Goal: Task Accomplishment & Management: Use online tool/utility

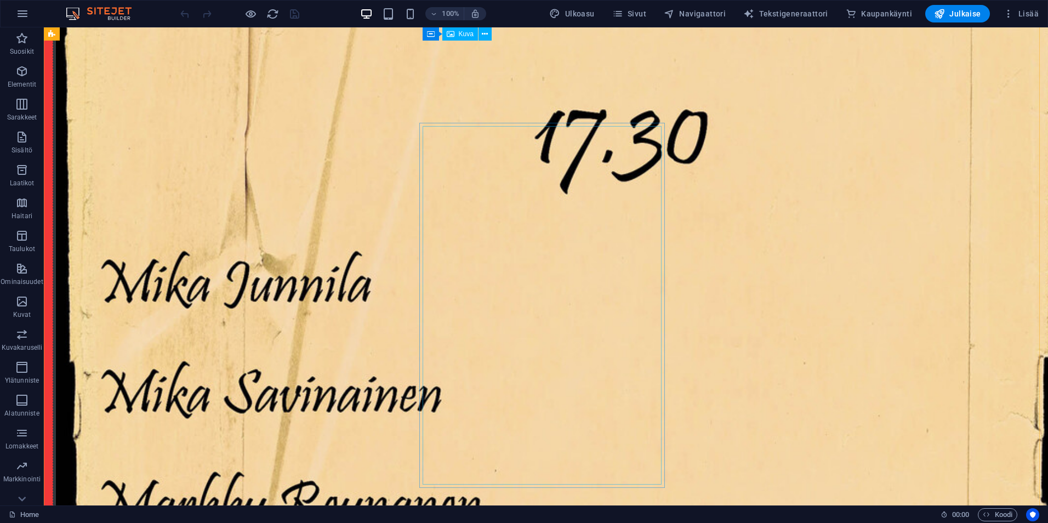
scroll to position [1042, 0]
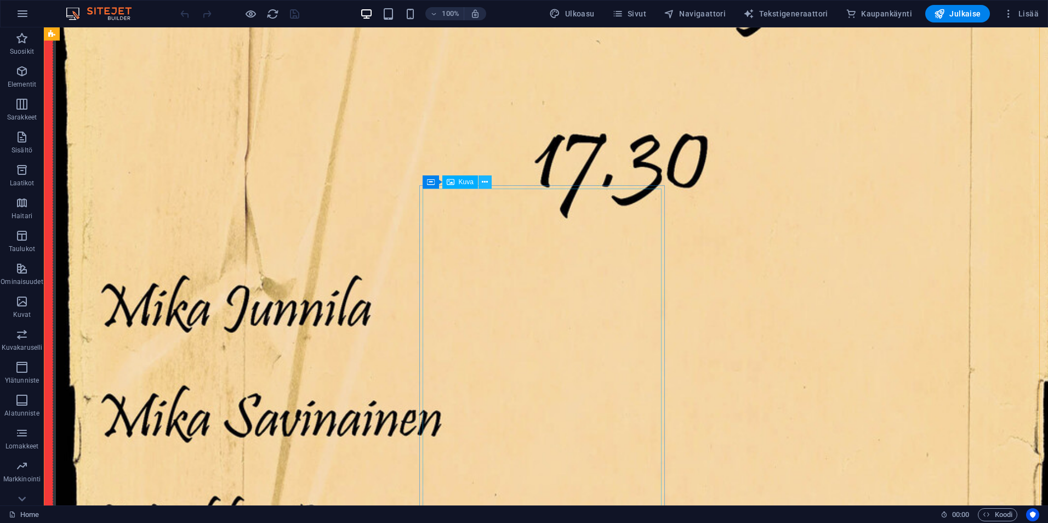
click at [486, 178] on icon at bounding box center [485, 183] width 6 height 12
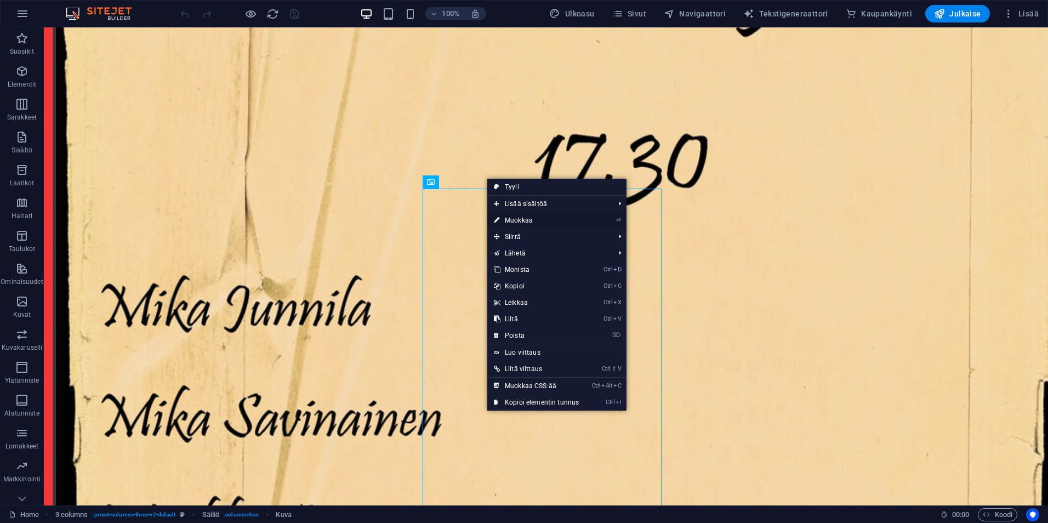
click at [509, 219] on link "⏎ Muokkaa" at bounding box center [536, 220] width 98 height 16
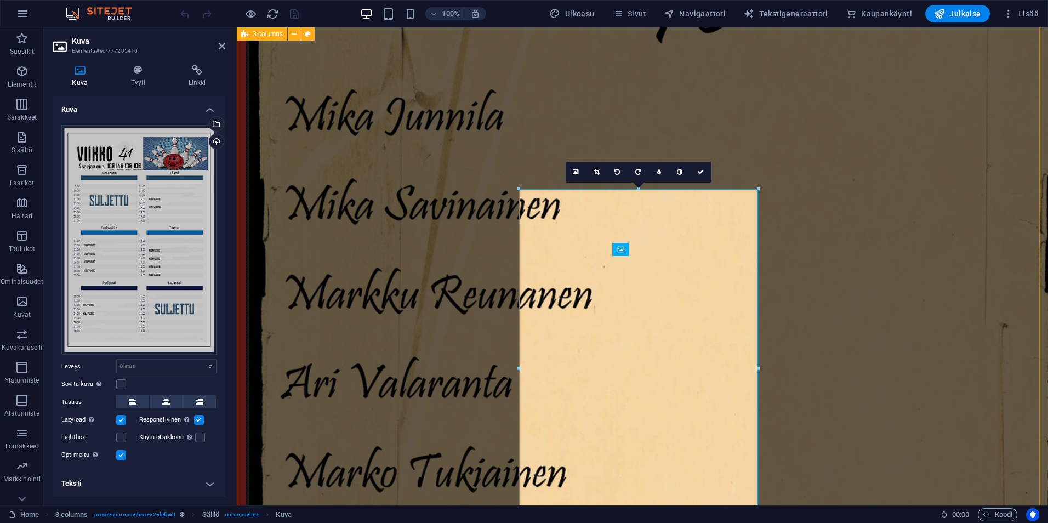
scroll to position [971, 0]
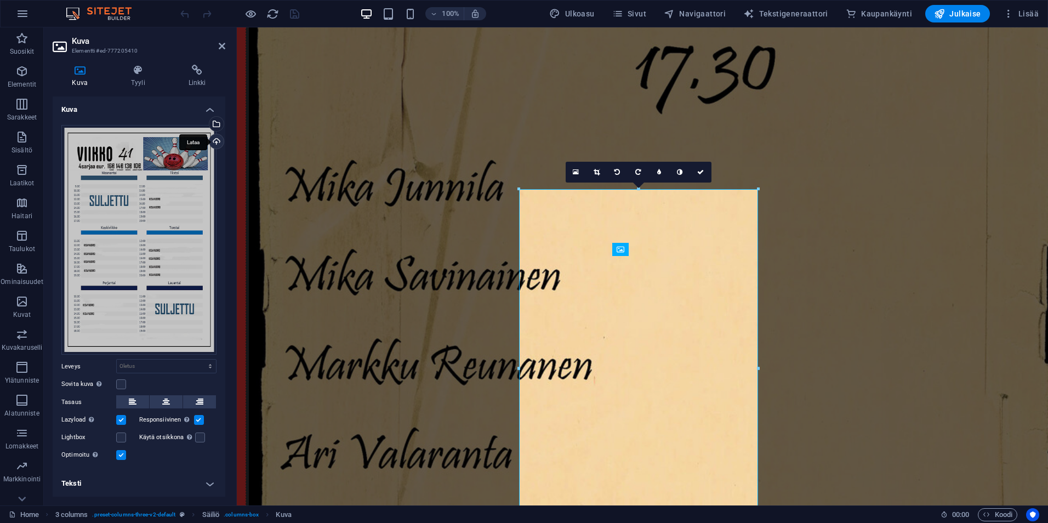
click at [212, 143] on div "Lataa" at bounding box center [215, 142] width 16 height 16
click at [292, 8] on icon "save" at bounding box center [294, 14] width 13 height 13
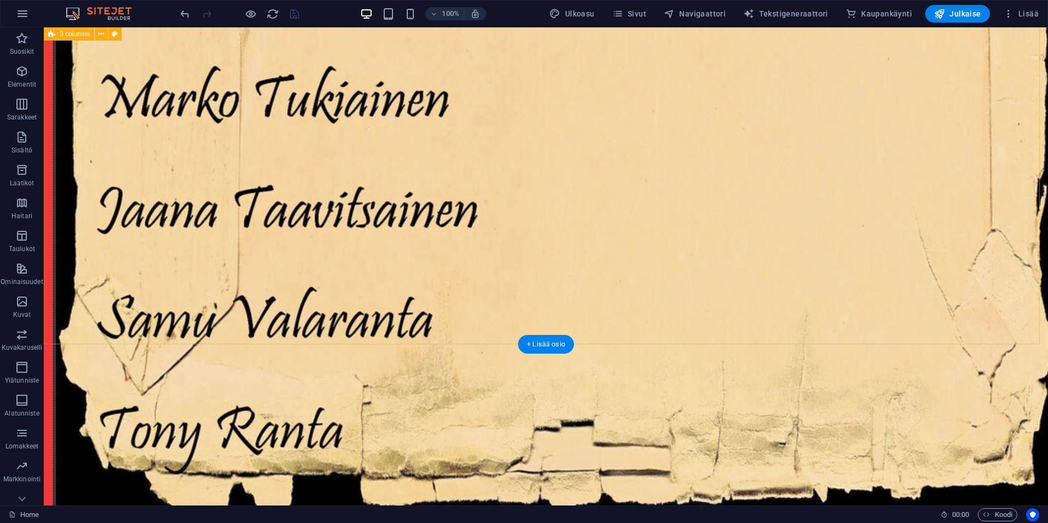
scroll to position [1752, 0]
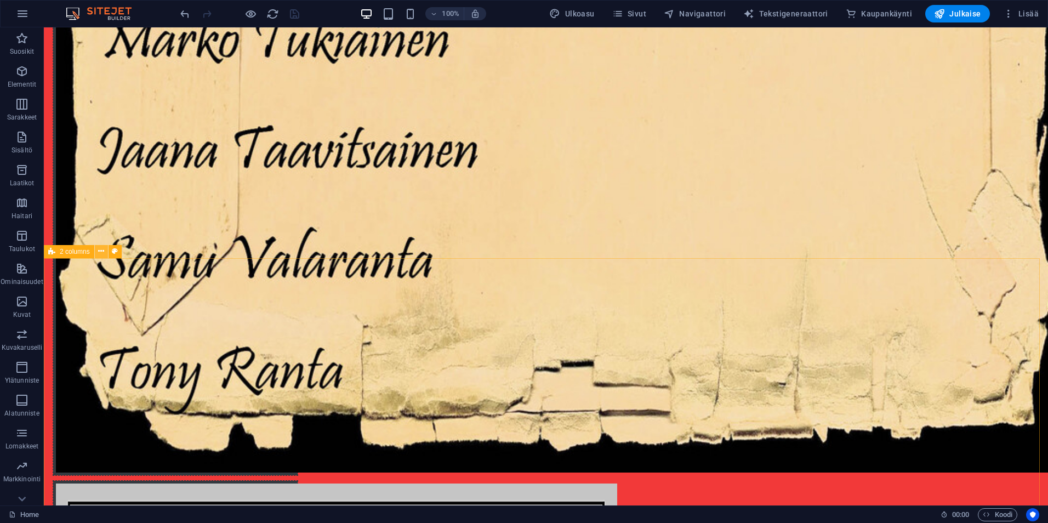
click at [98, 251] on icon at bounding box center [101, 252] width 6 height 12
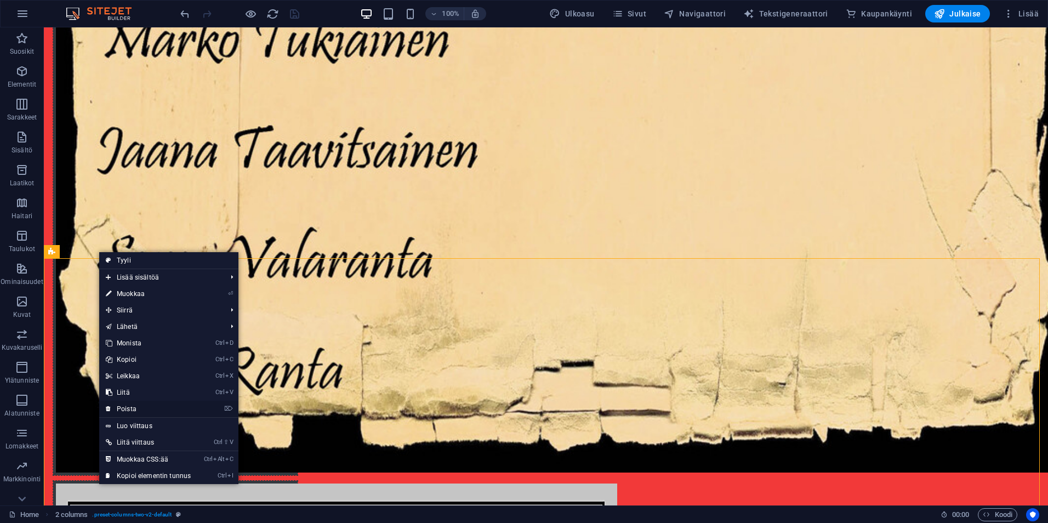
click at [127, 405] on link "⌦ Poista" at bounding box center [148, 409] width 98 height 16
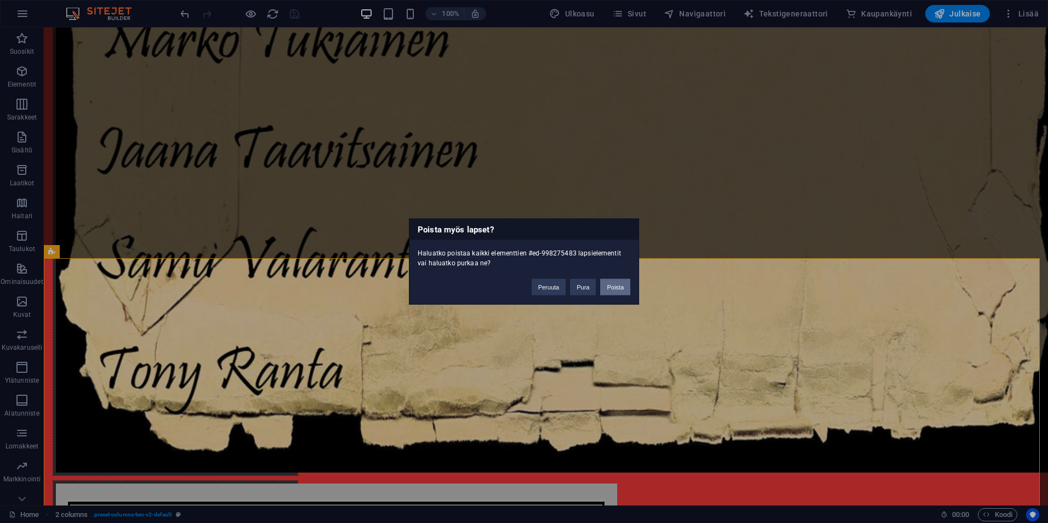
click at [614, 287] on button "Poista" at bounding box center [615, 287] width 30 height 16
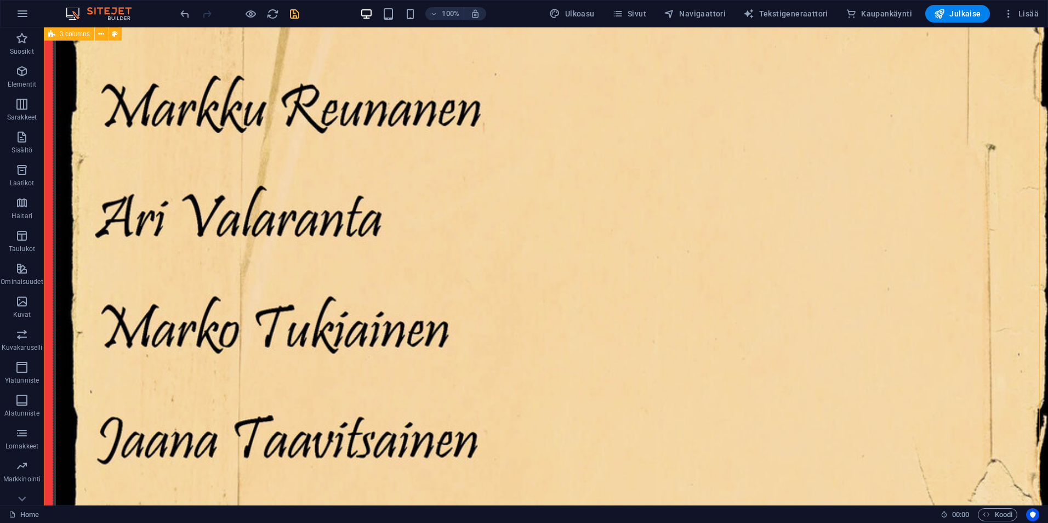
scroll to position [1513, 0]
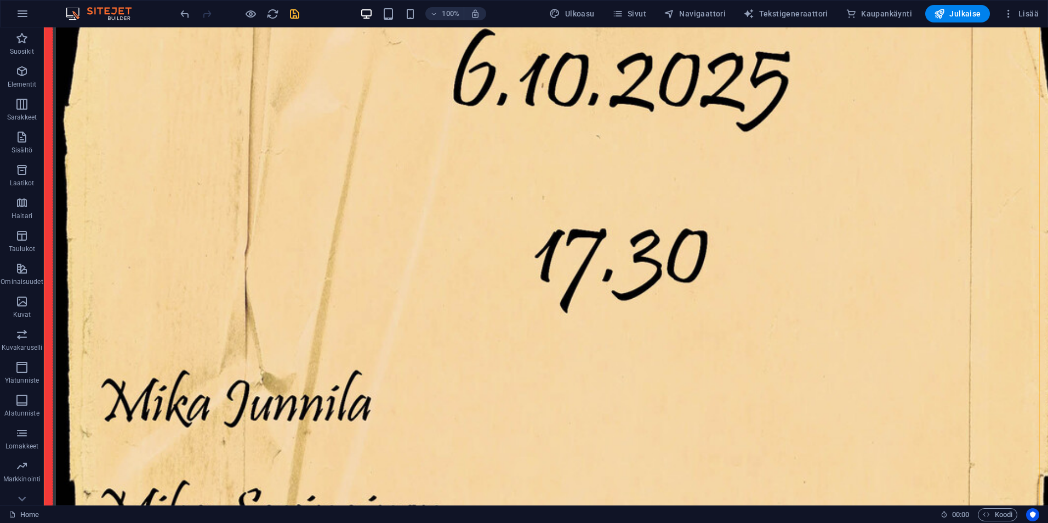
scroll to position [965, 0]
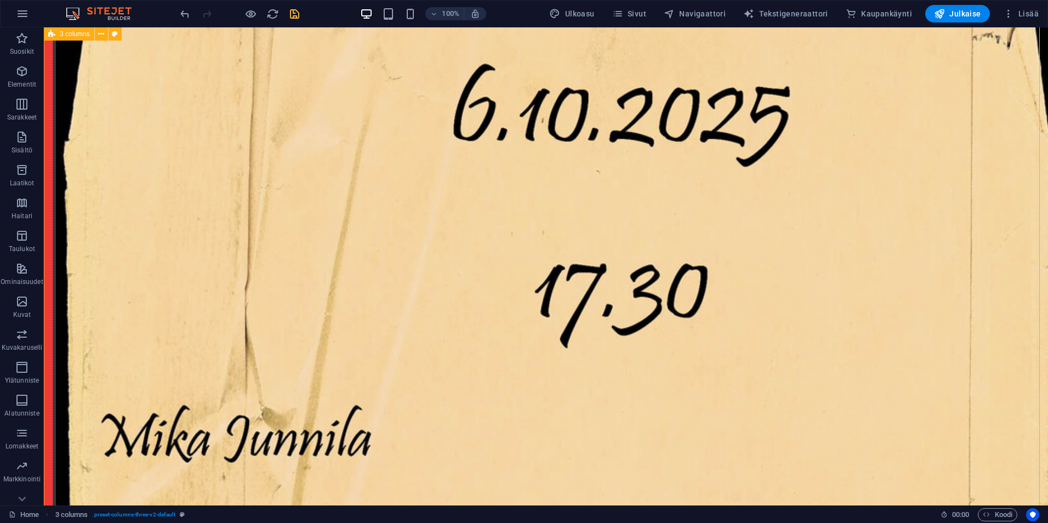
scroll to position [910, 0]
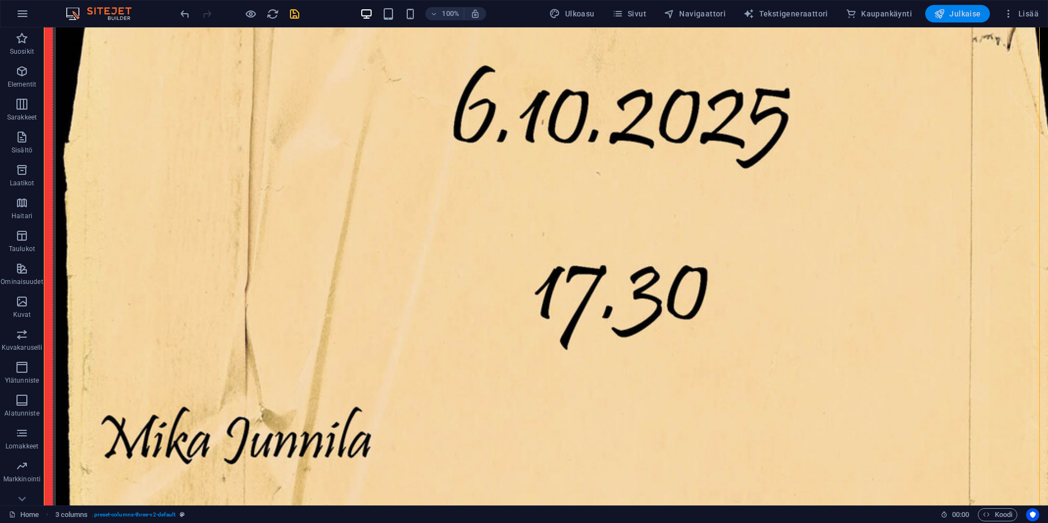
click at [956, 14] on span "Julkaise" at bounding box center [957, 13] width 47 height 11
